Goal: Task Accomplishment & Management: Manage account settings

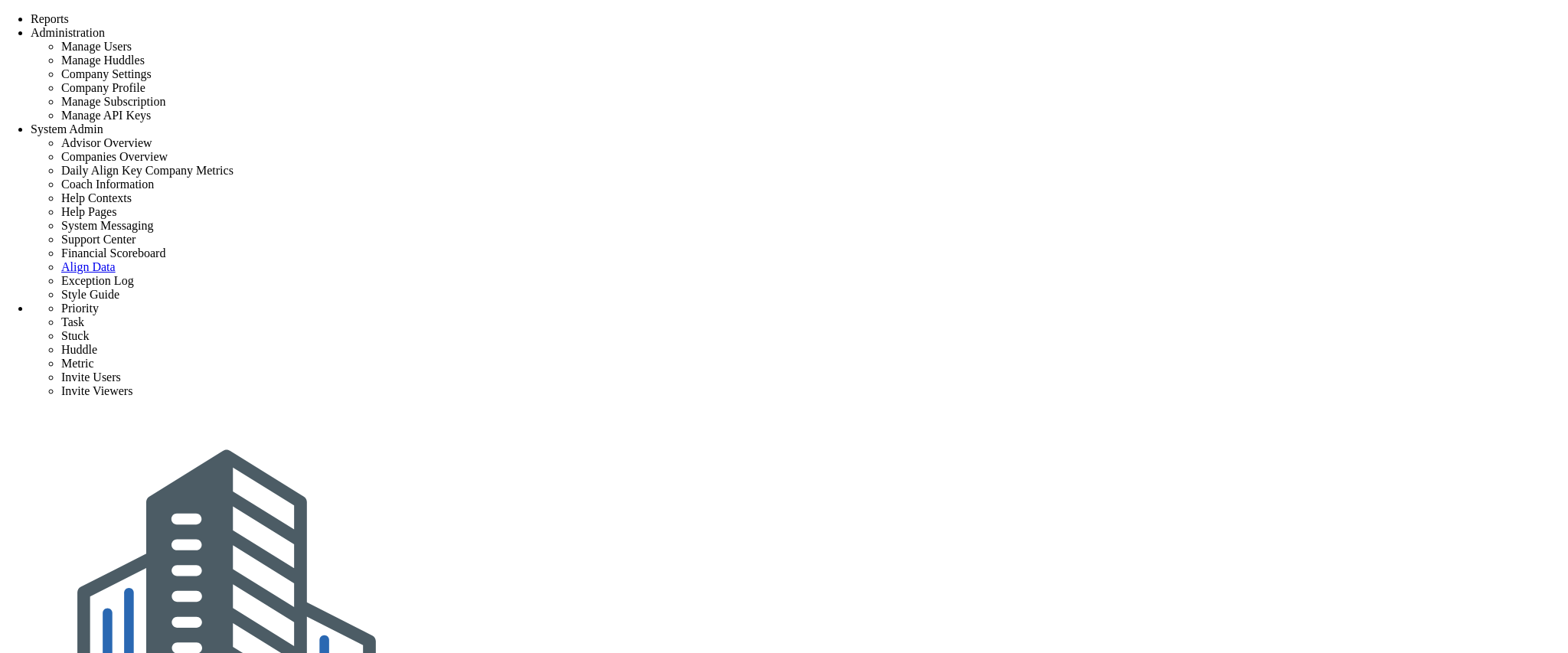
scroll to position [242, 0]
type input "0"
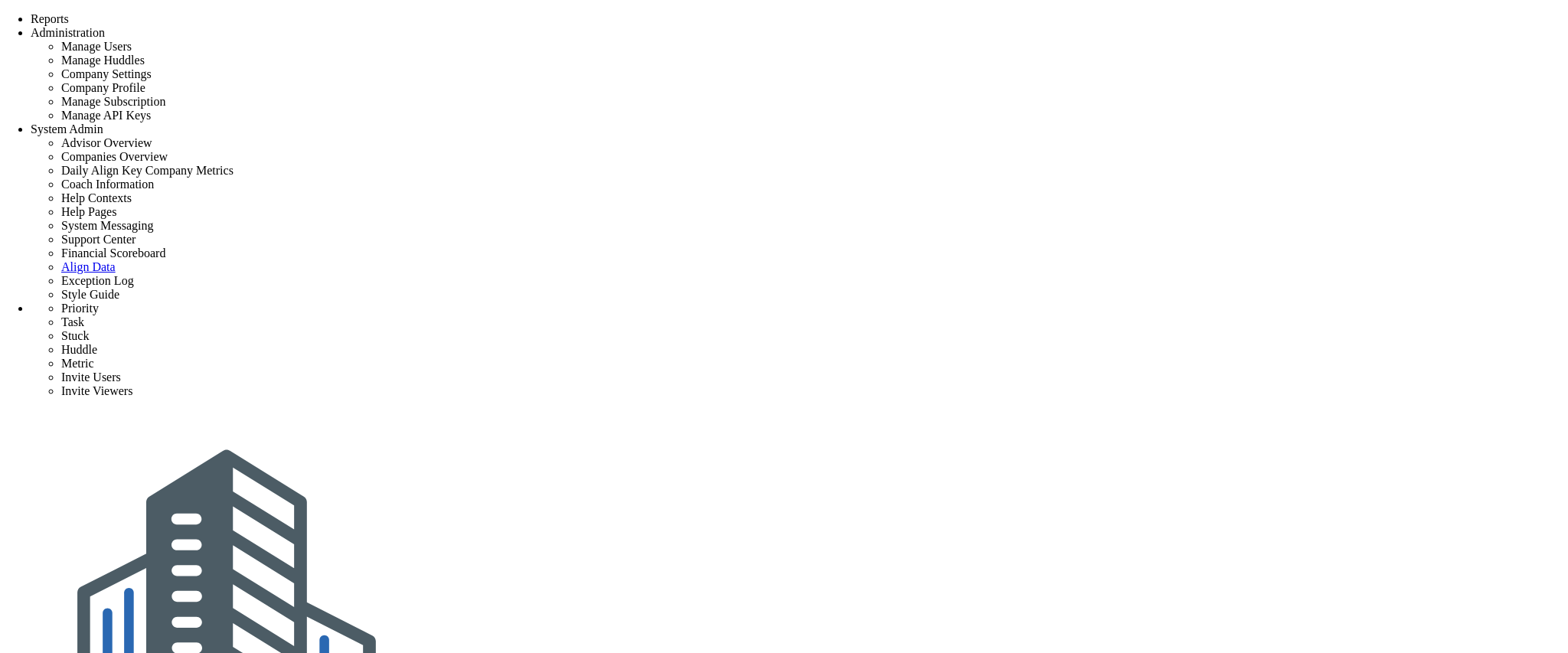
radio input "true"
type input "[PERSON_NAME]"
type input "0"
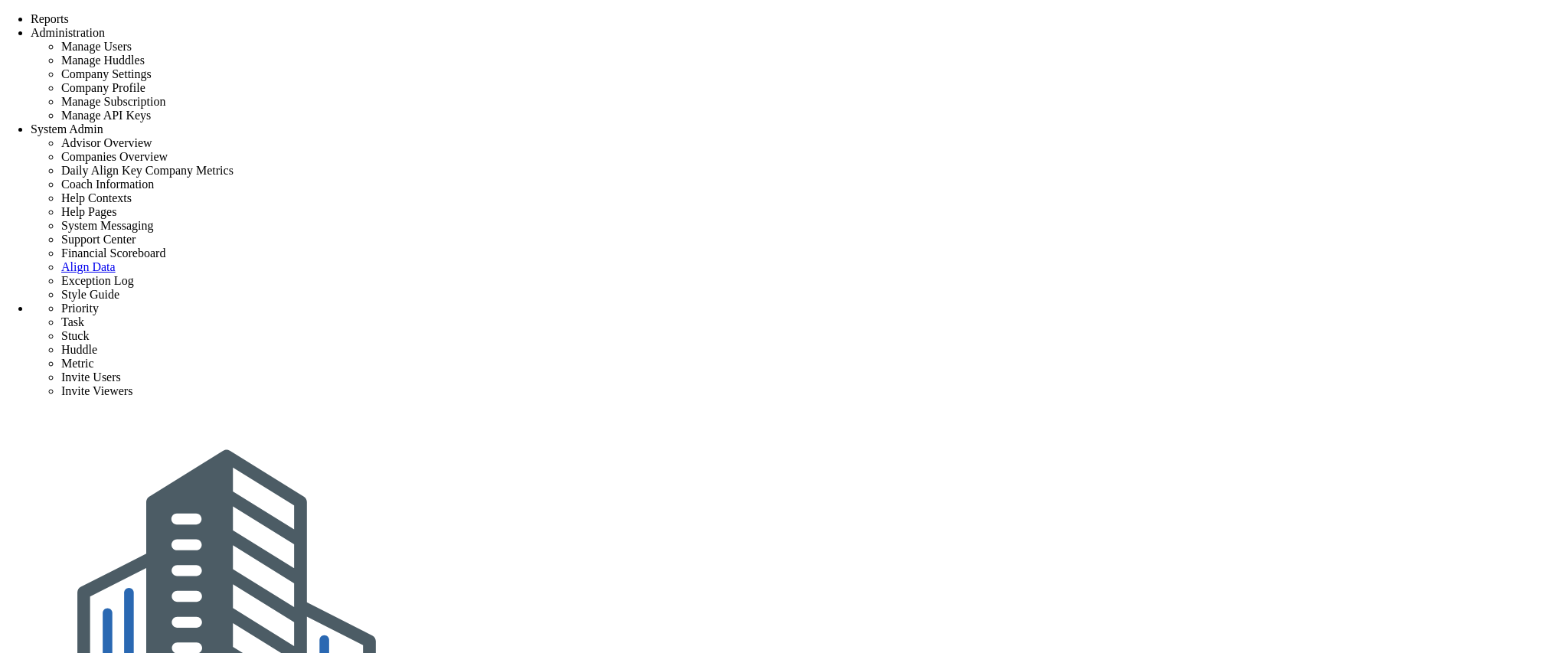
radio input "true"
type input "0"
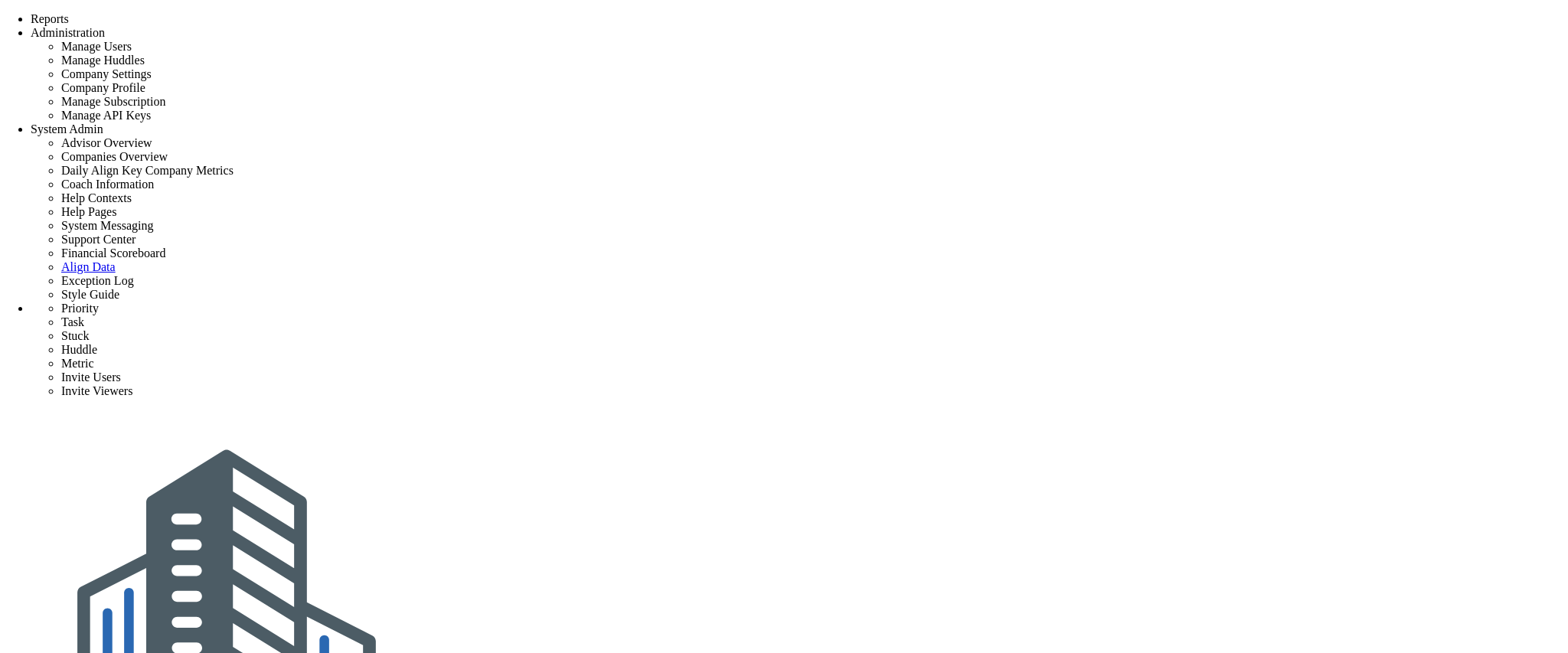
type input "0"
radio input "true"
type input "[PERSON_NAME]"
type input "0"
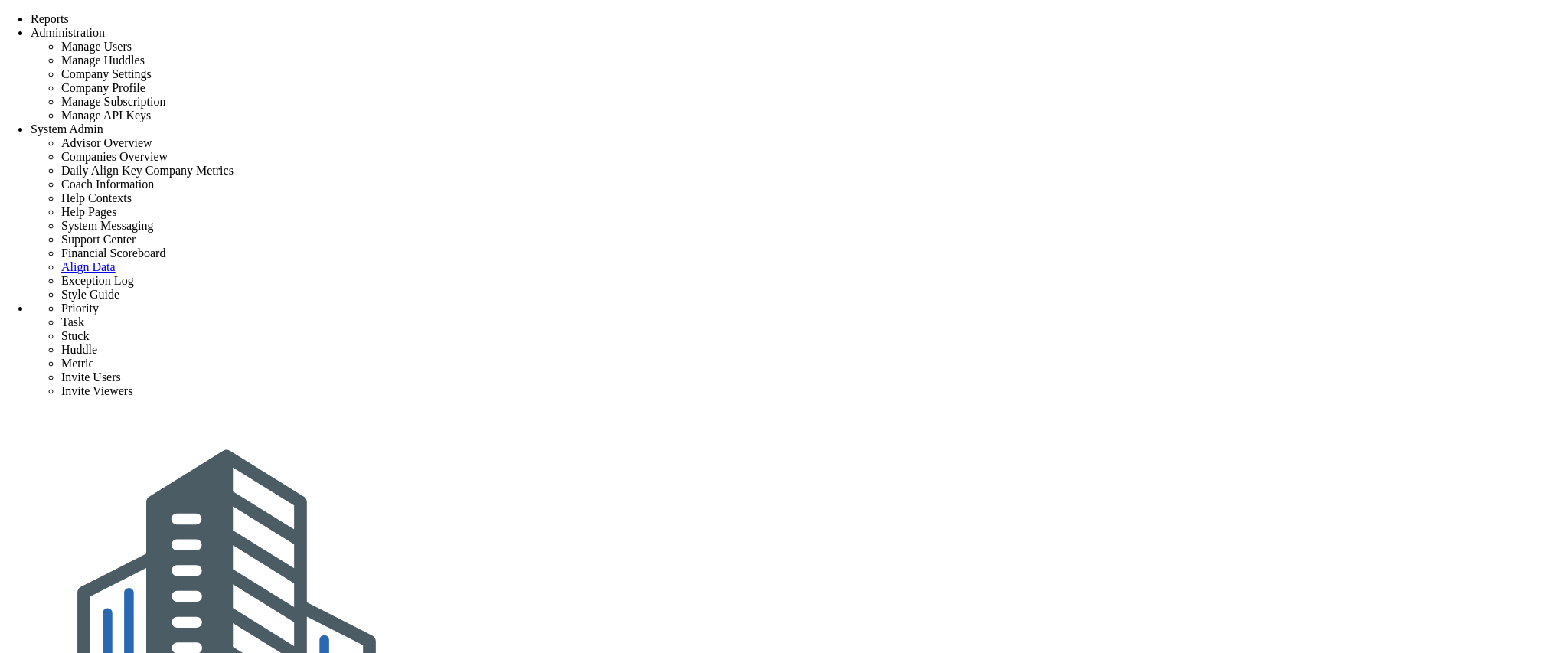
type input "0"
radio input "true"
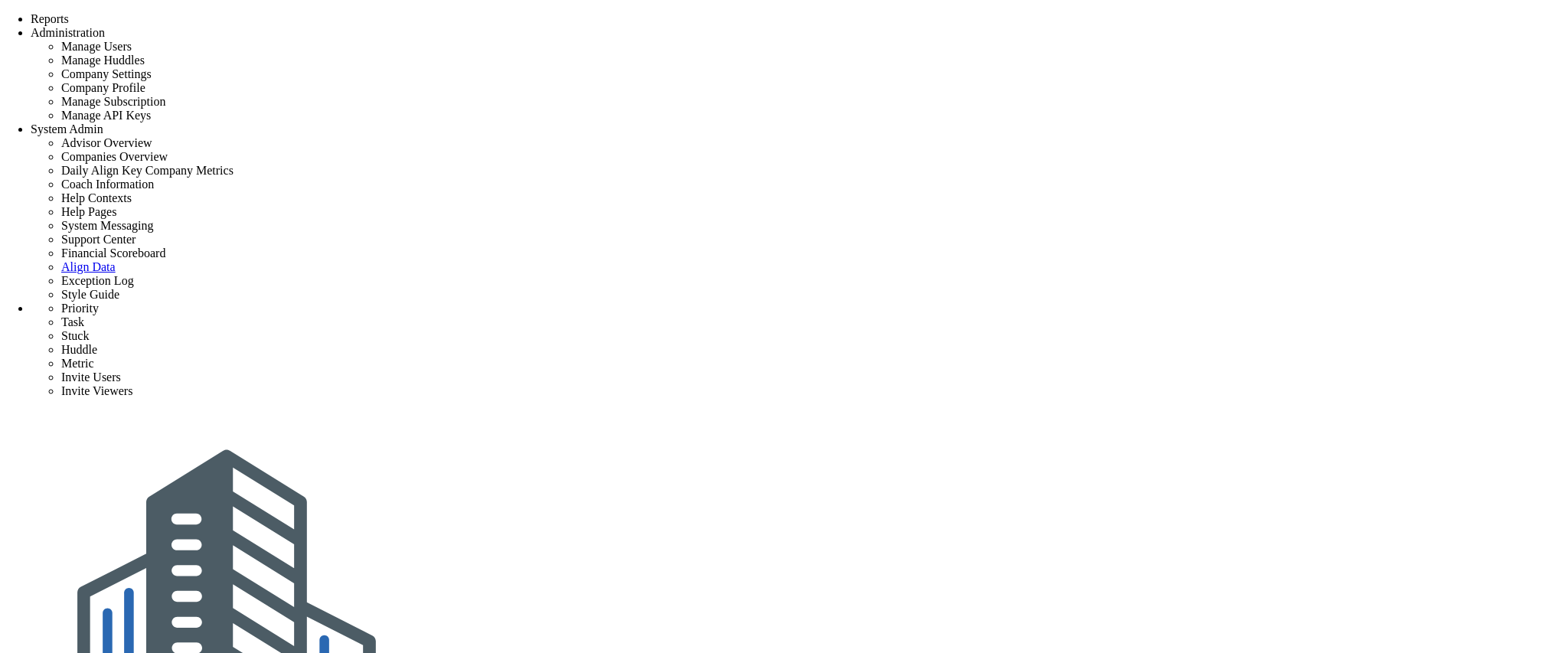
type input "[PERSON_NAME] Test"
type input "0"
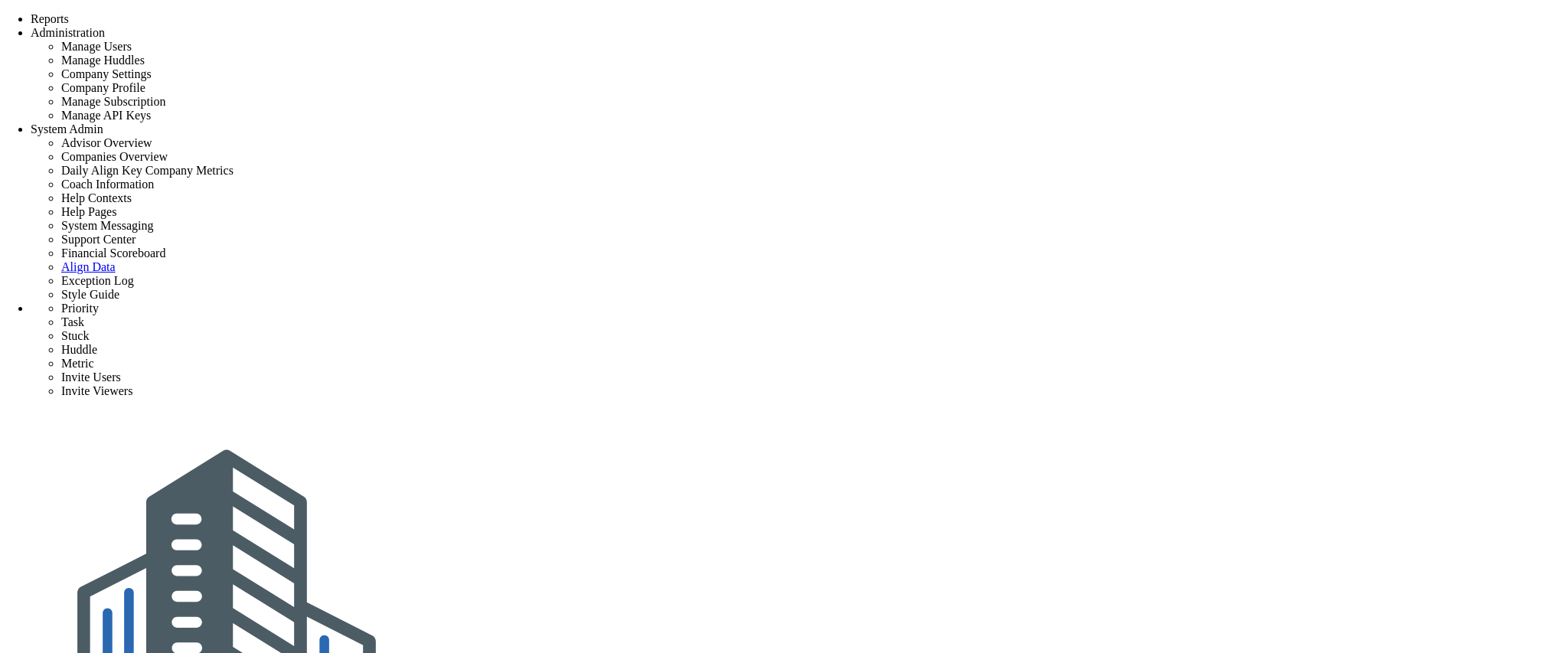
type input "0"
type input "100"
radio input "true"
type input "[PERSON_NAME]"
type input "0"
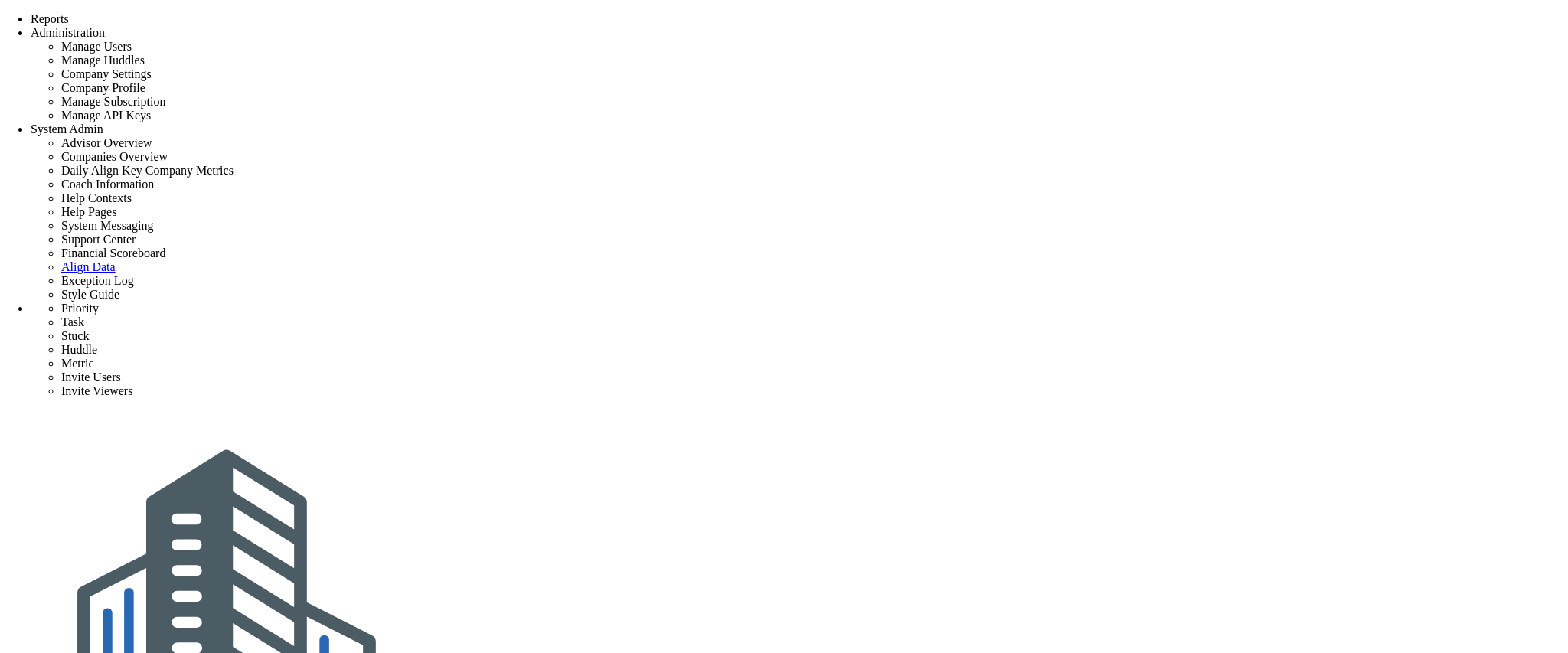
type input "0"
type input "100"
radio input "true"
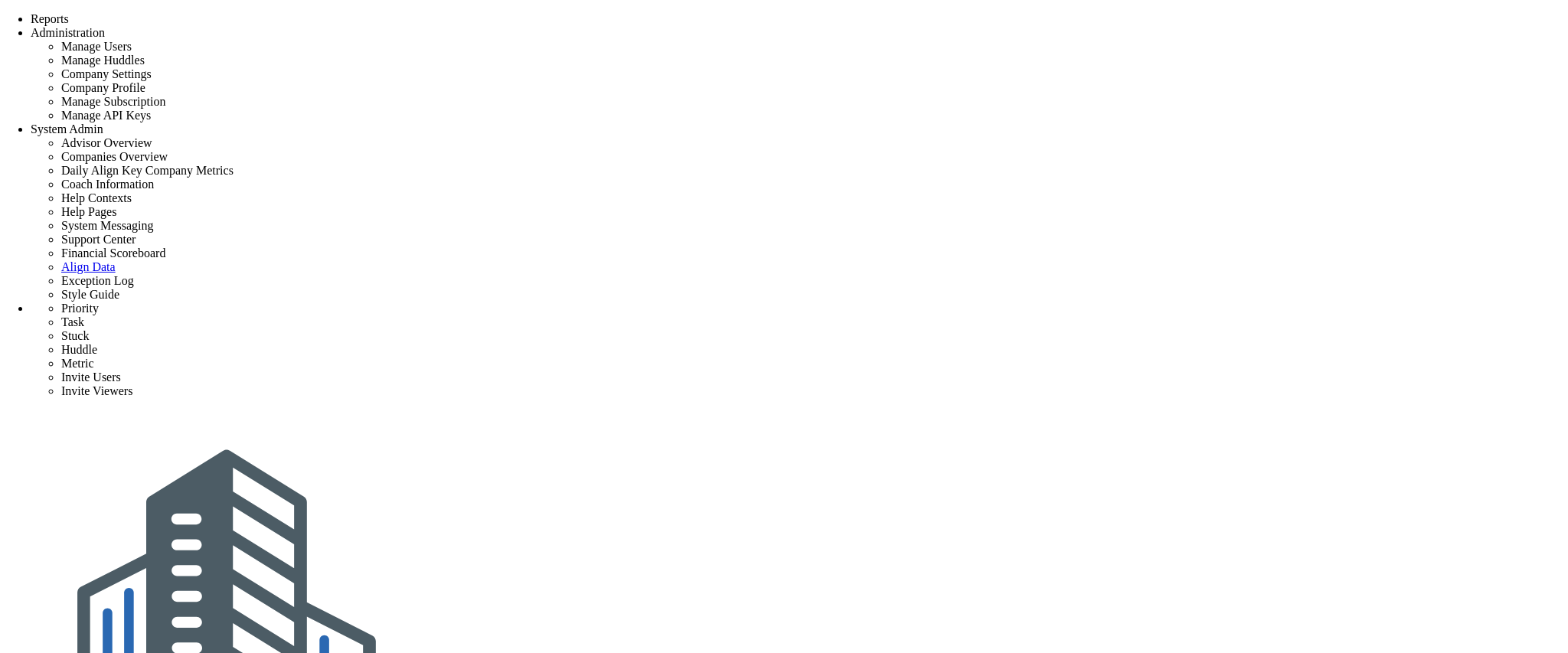
drag, startPoint x: 142, startPoint y: 17, endPoint x: 145, endPoint y: 95, distance: 78.1
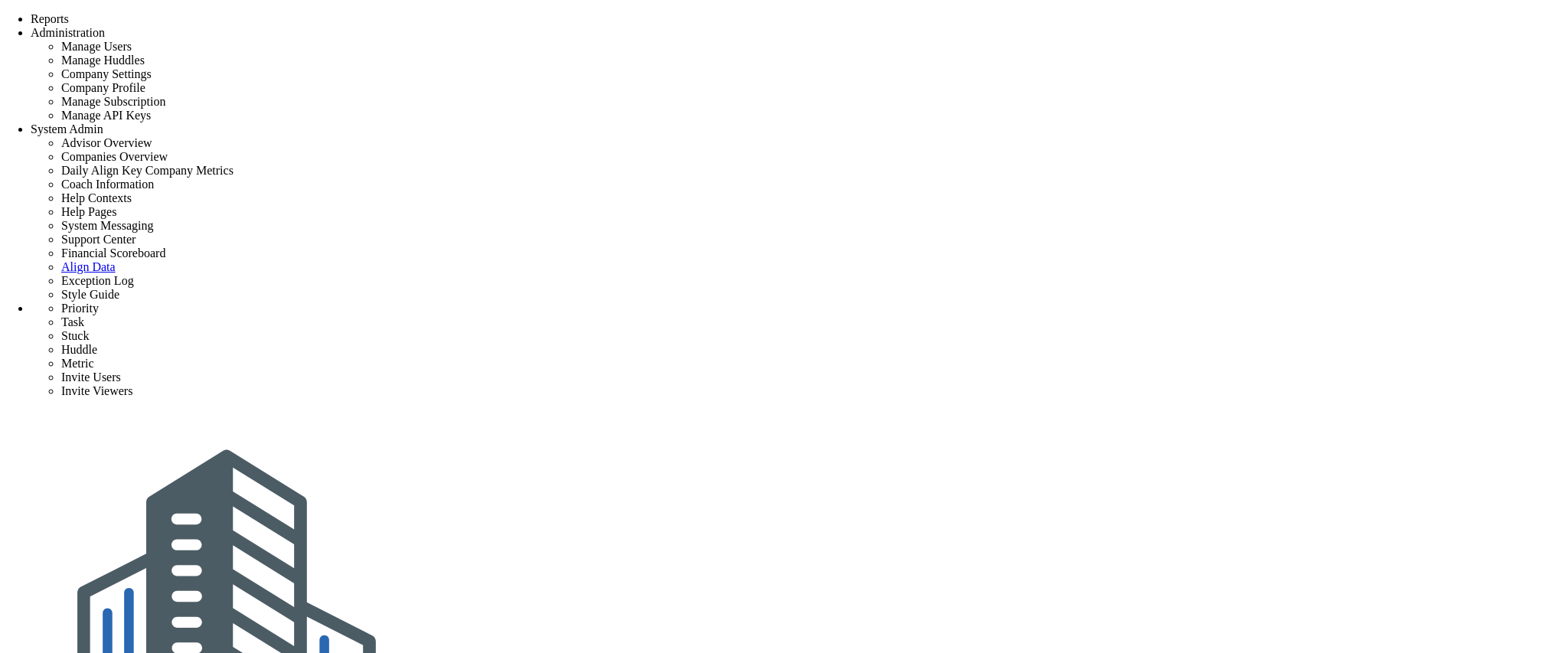
type input "0"
radio input "true"
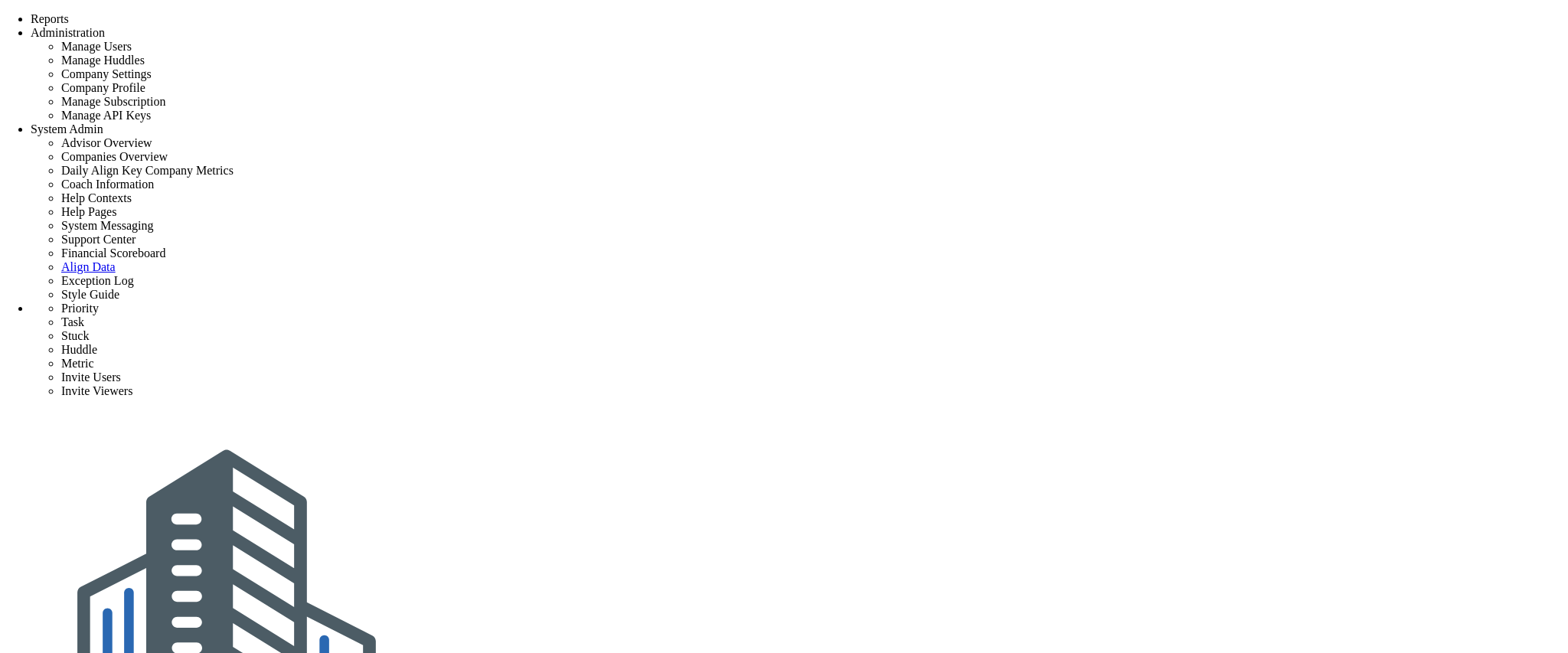
type input "[PERSON_NAME]"
type input "0"
radio input "true"
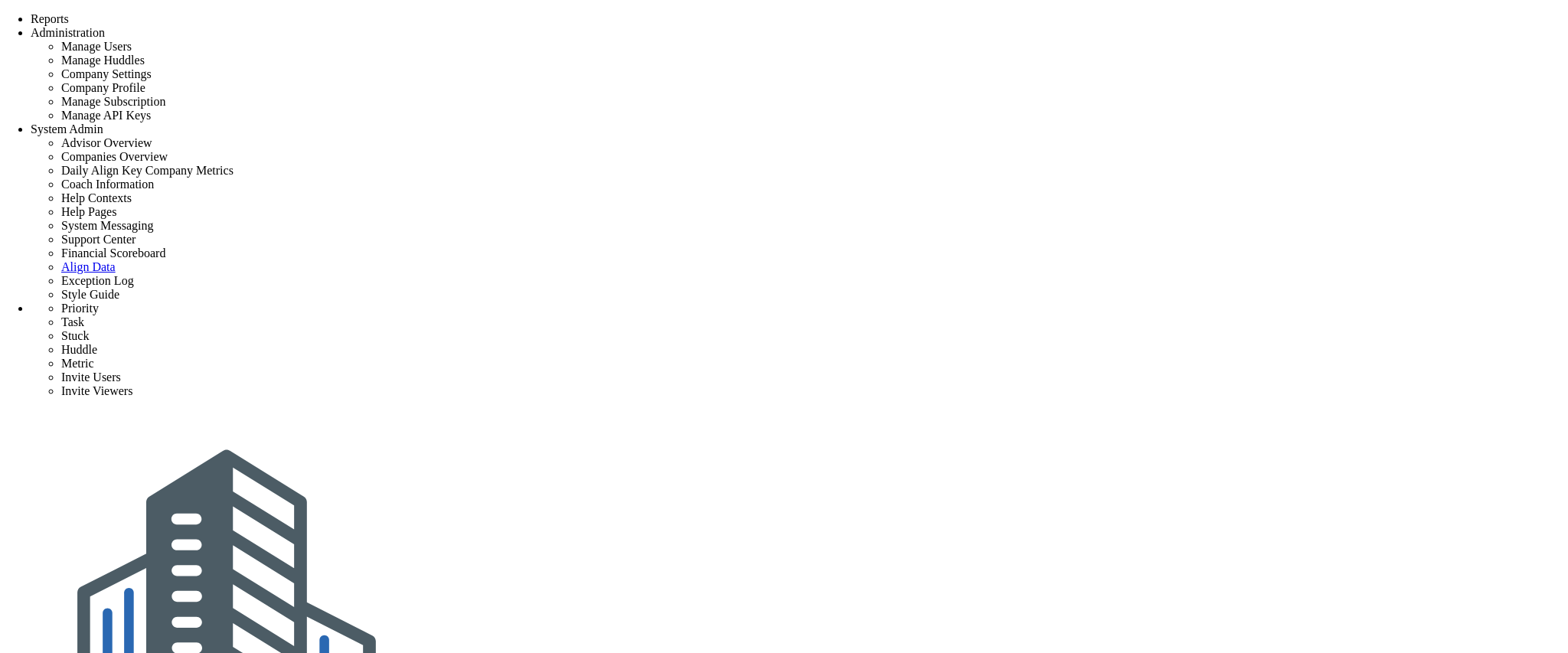
type input "0"
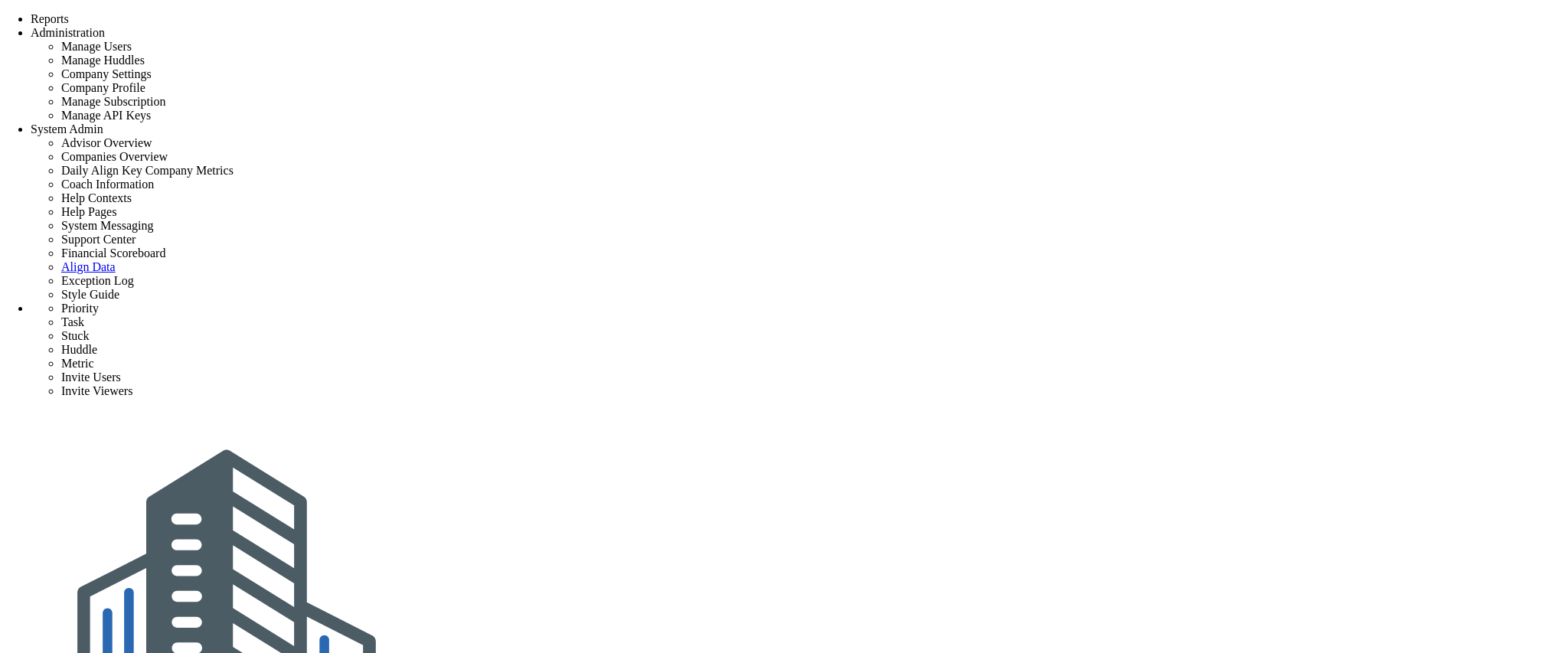
type input "0"
radio input "true"
type input "[PERSON_NAME]"
type input "0"
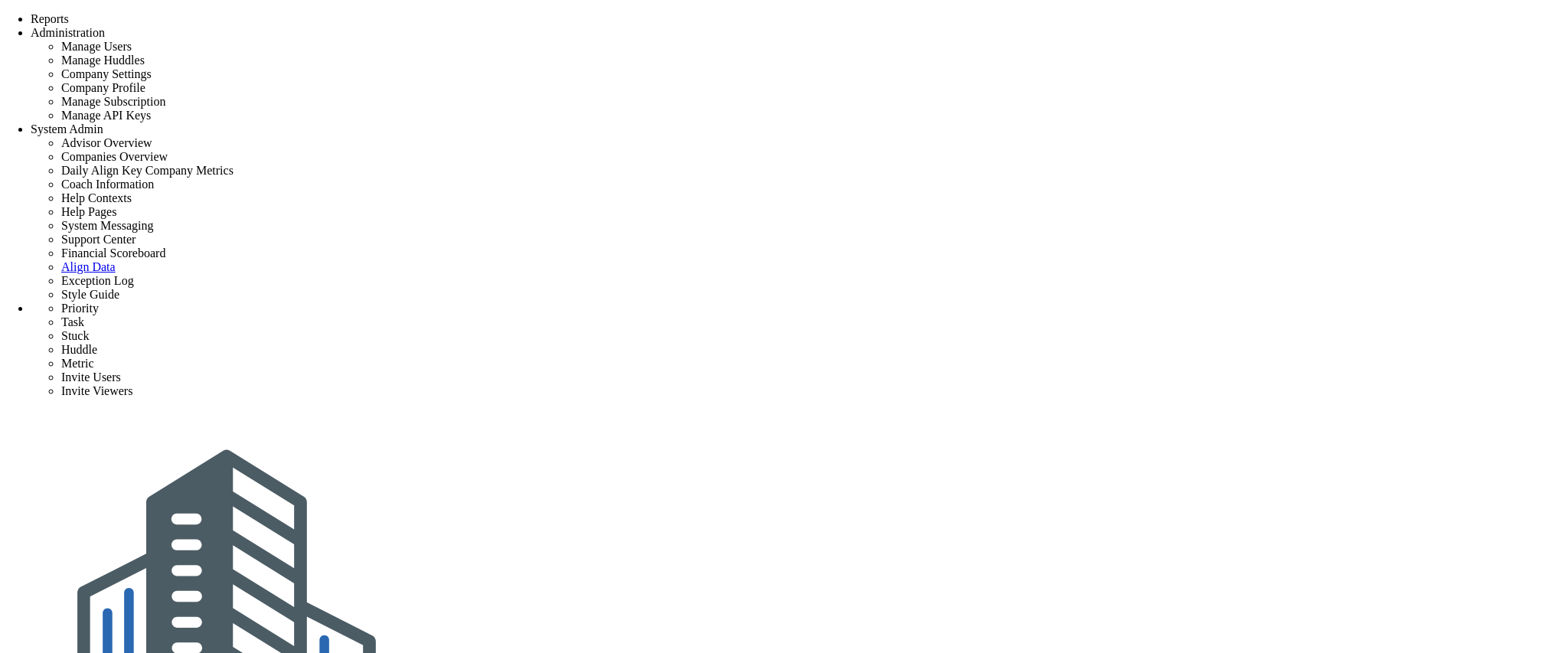
type input "0"
radio input "true"
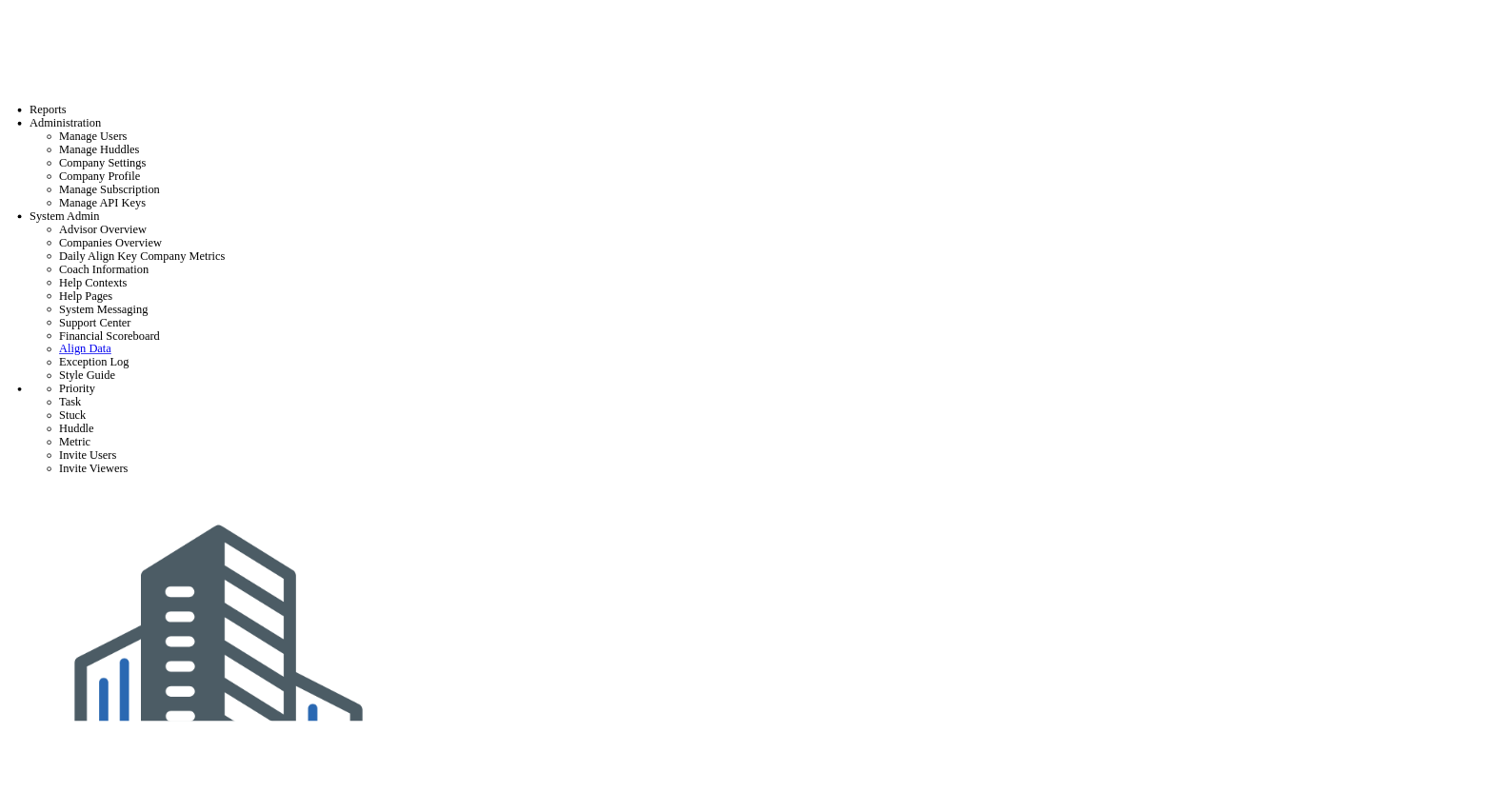
scroll to position [126, 0]
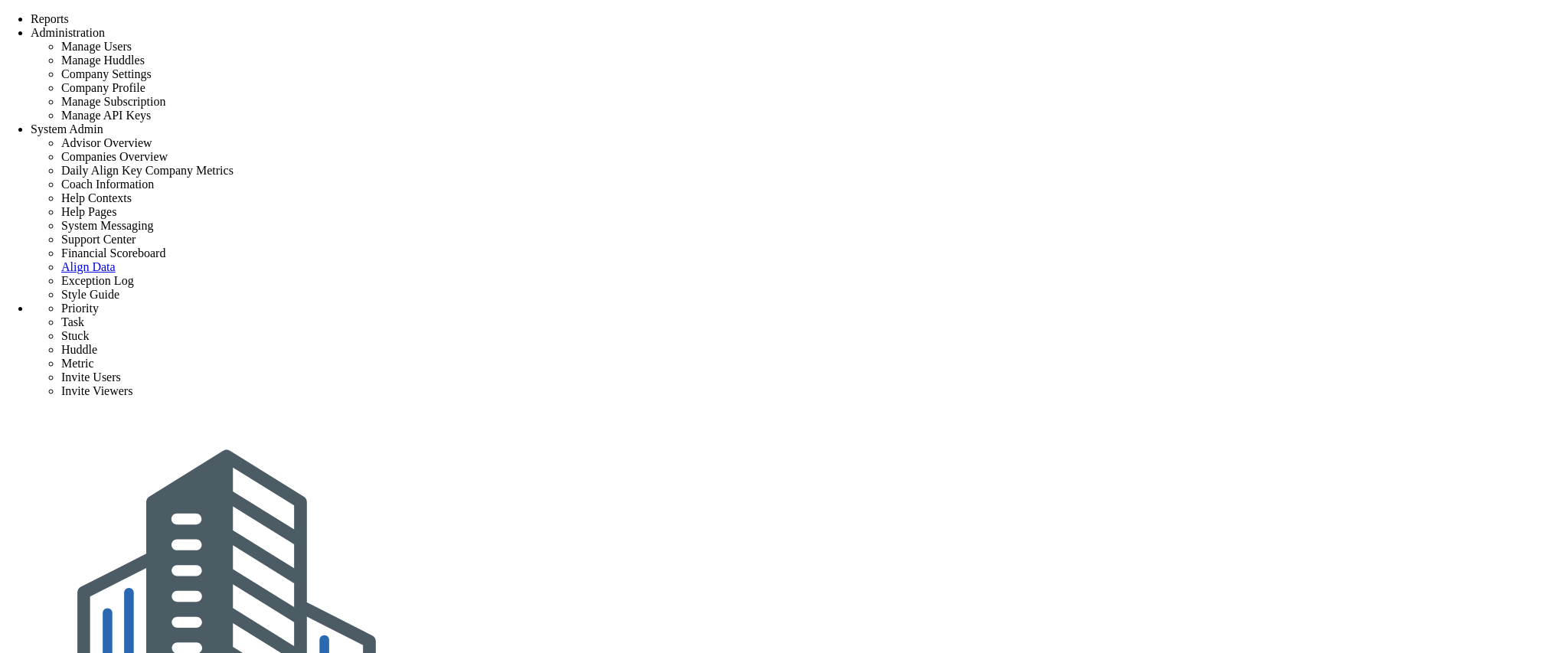
drag, startPoint x: 130, startPoint y: 2, endPoint x: 192, endPoint y: 220, distance: 226.6
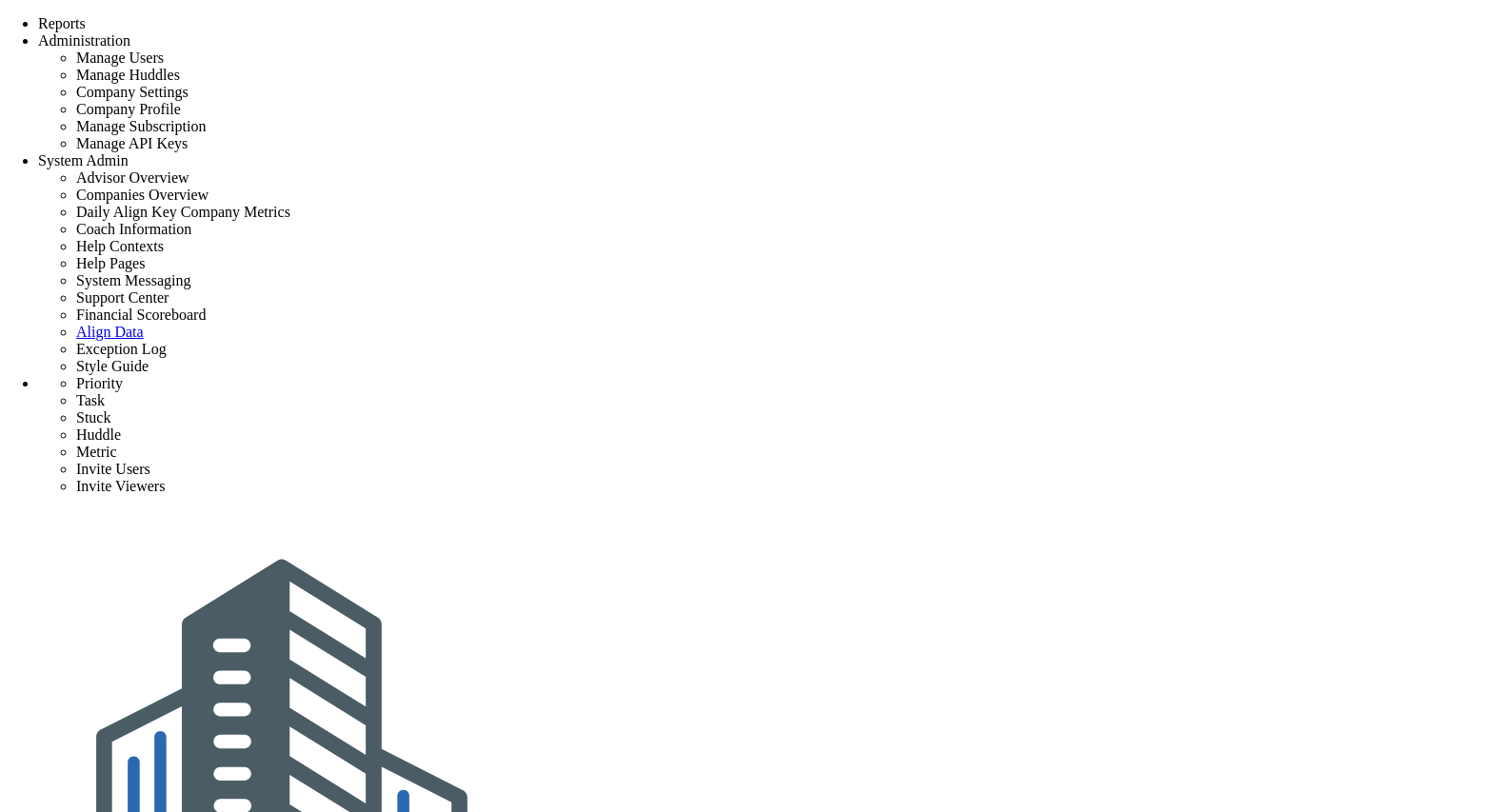
type input "0"
radio input "true"
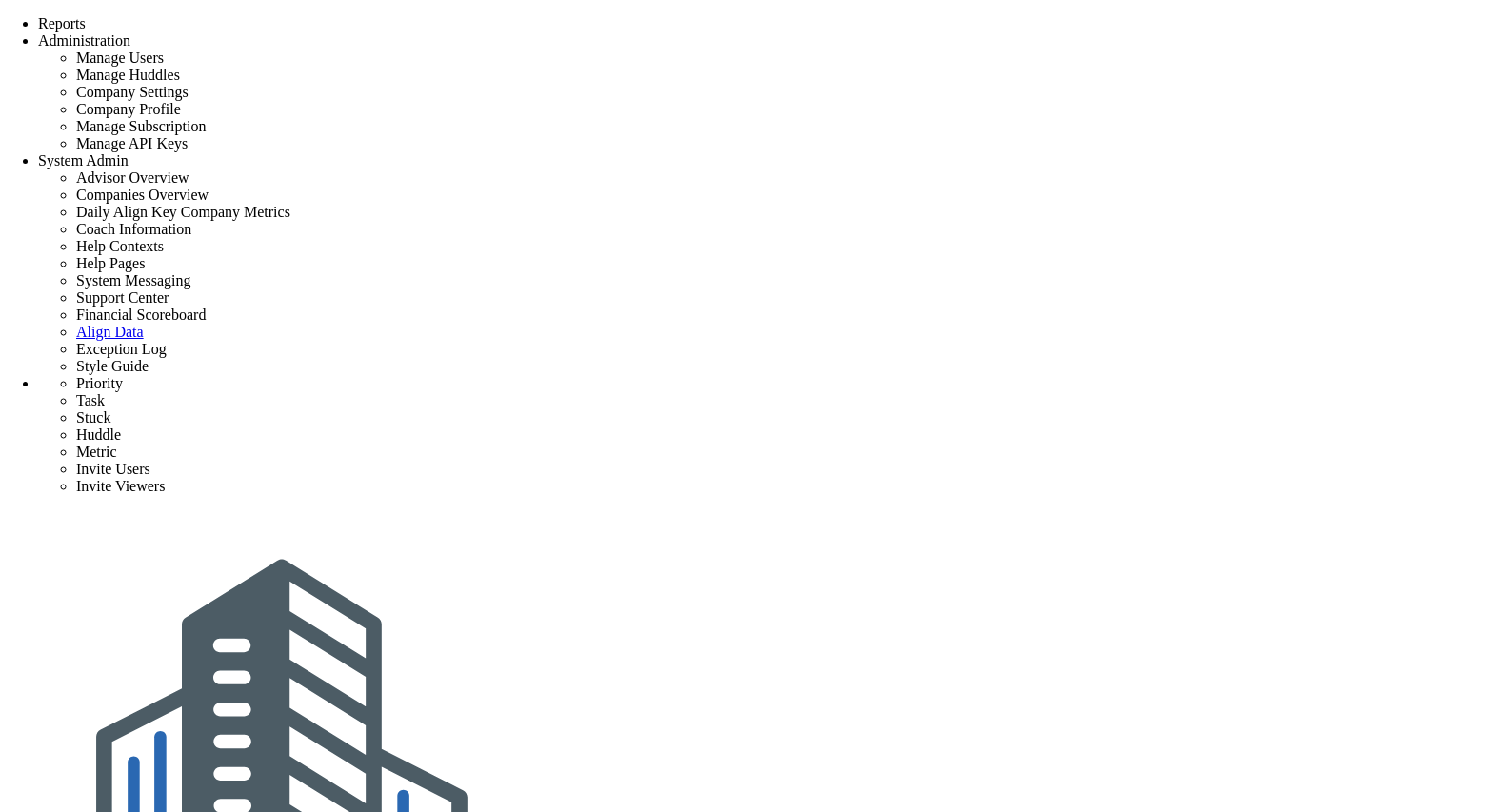
type input "[PERSON_NAME]"
type input "0"
radio input "true"
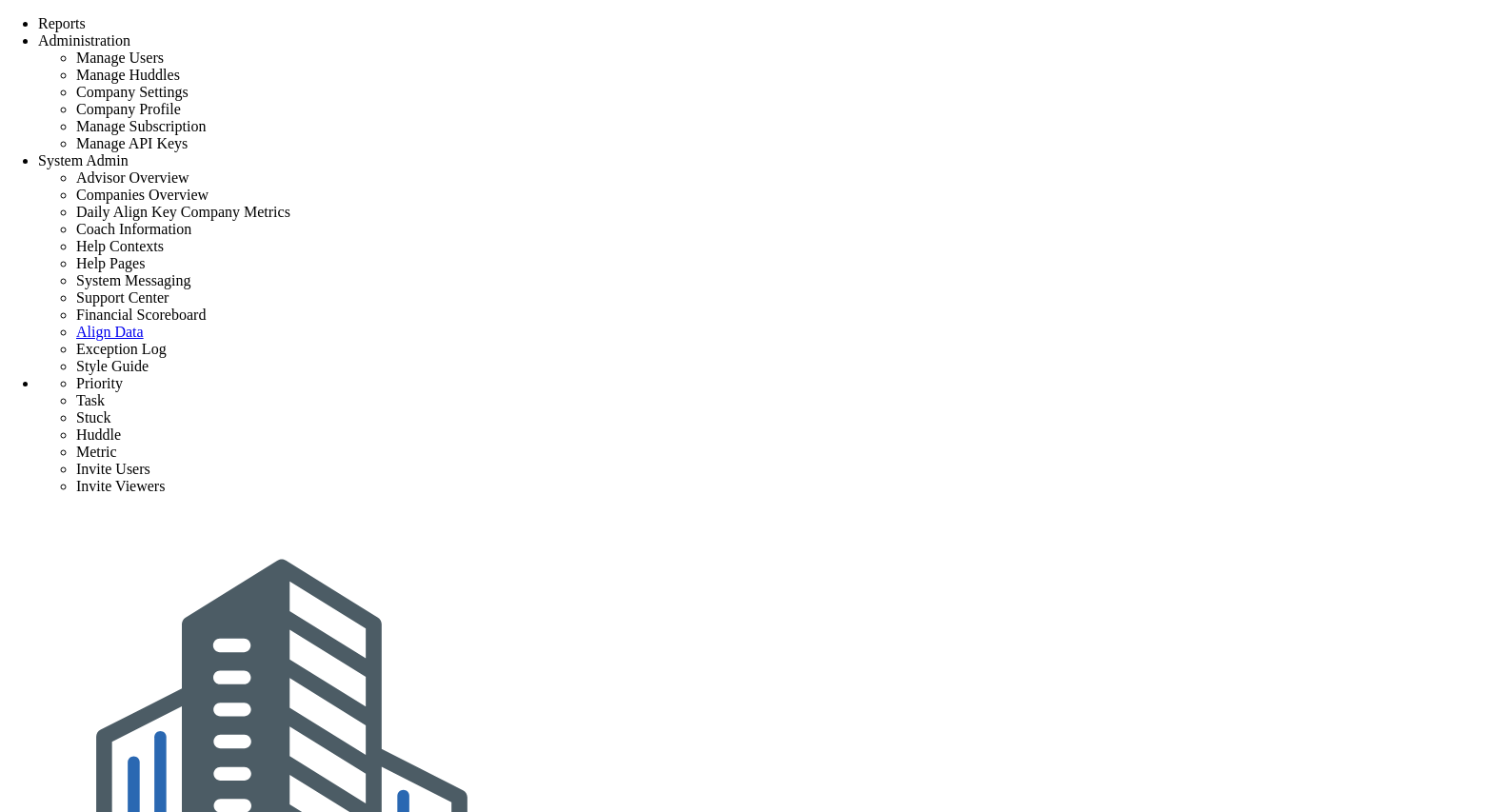
drag, startPoint x: 876, startPoint y: 323, endPoint x: 755, endPoint y: 316, distance: 121.2
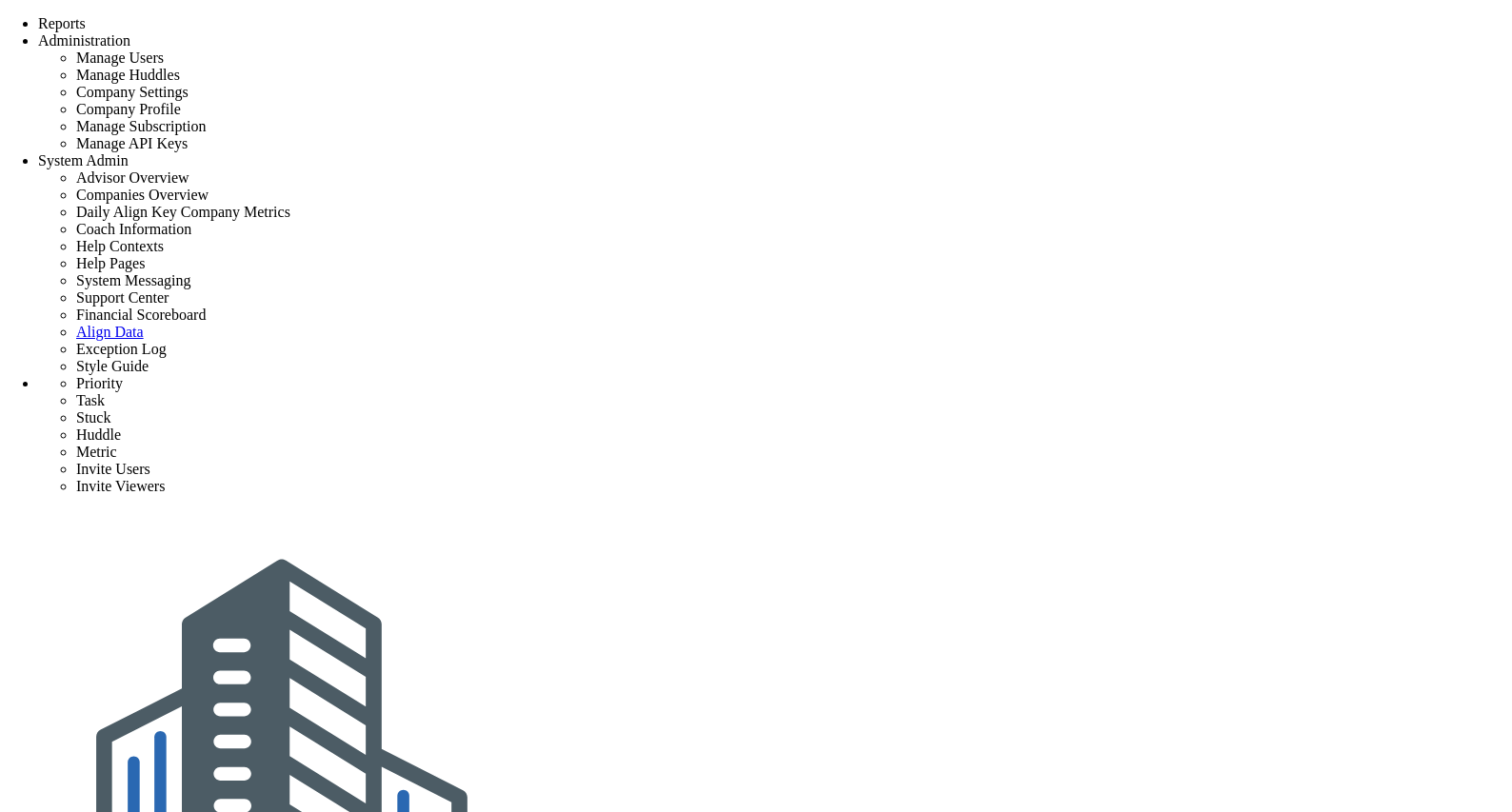
type input "[PERSON_NAME] Test"
radio input "true"
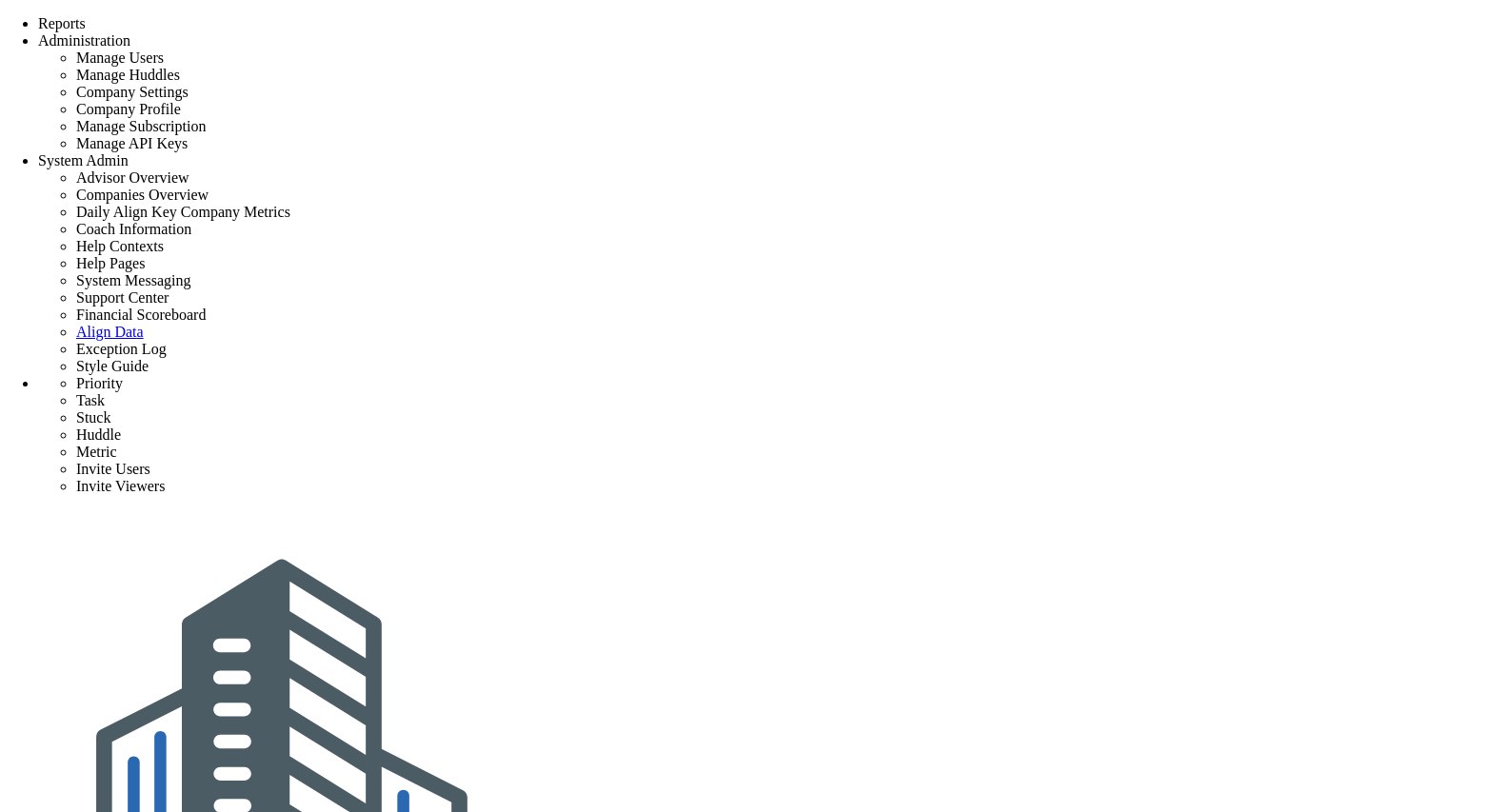
type input "[PERSON_NAME]"
